Goal: Navigation & Orientation: Find specific page/section

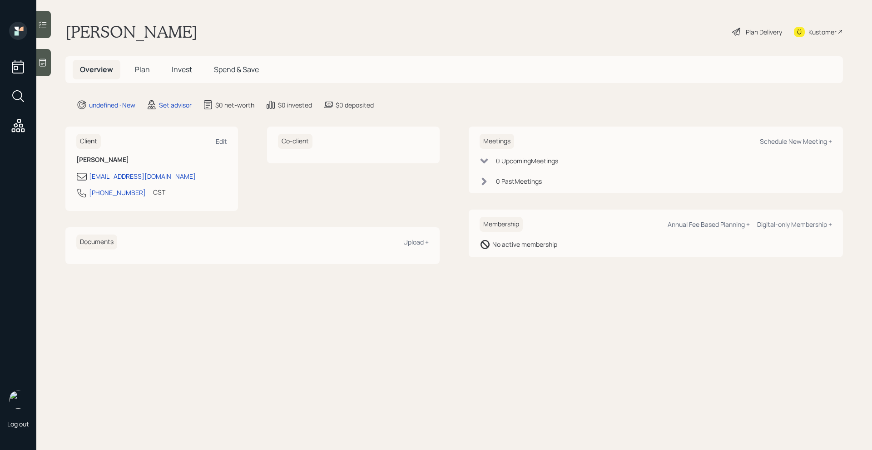
click at [46, 65] on icon at bounding box center [42, 62] width 9 height 9
